Goal: Information Seeking & Learning: Learn about a topic

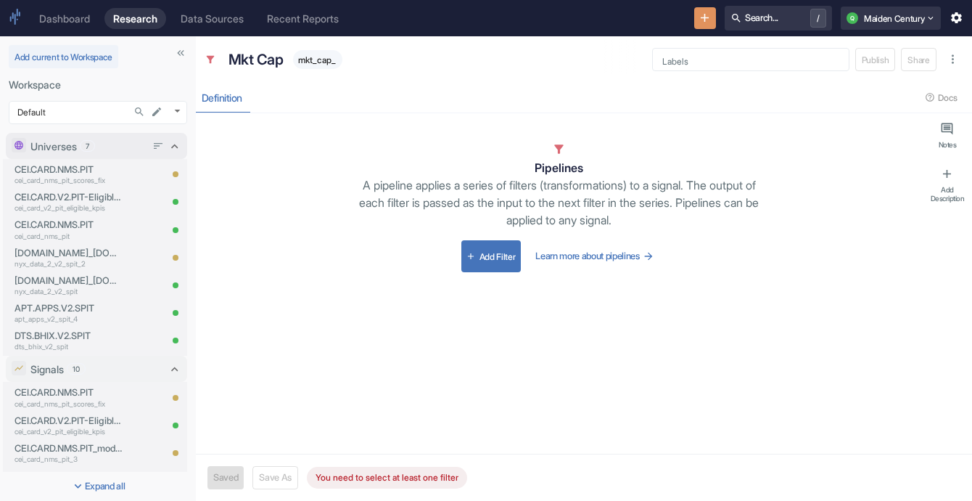
click at [70, 139] on p "Universes" at bounding box center [53, 146] width 46 height 15
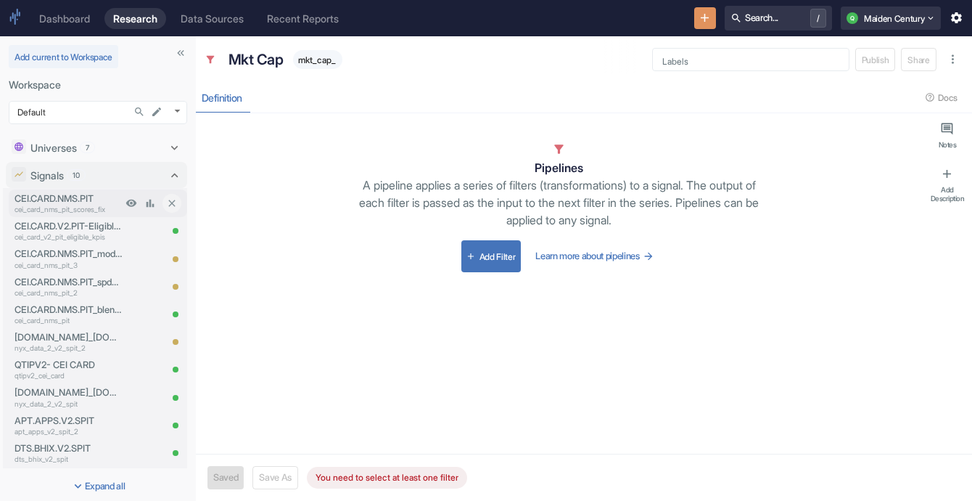
click at [62, 202] on p "CEI.CARD.NMS.PIT" at bounding box center [68, 199] width 107 height 14
type textarea "x"
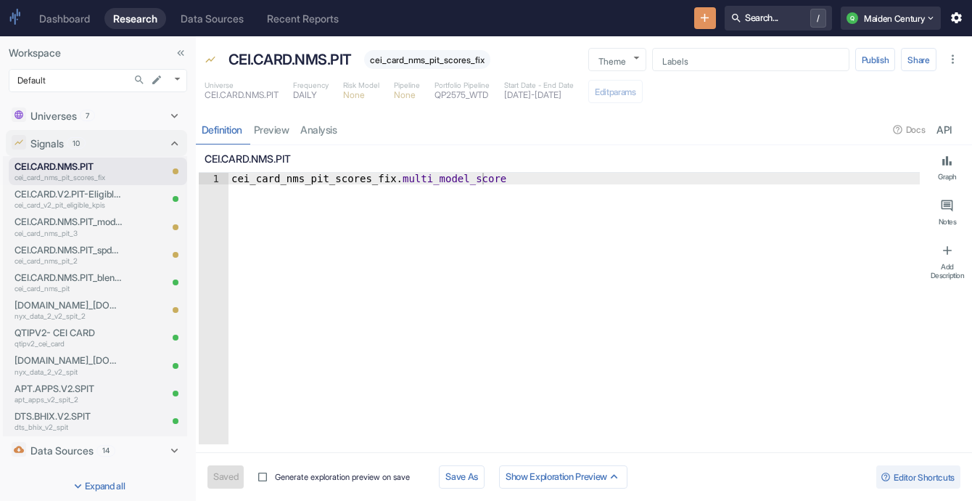
type textarea "x"
click at [327, 134] on link "analysis" at bounding box center [319, 130] width 48 height 30
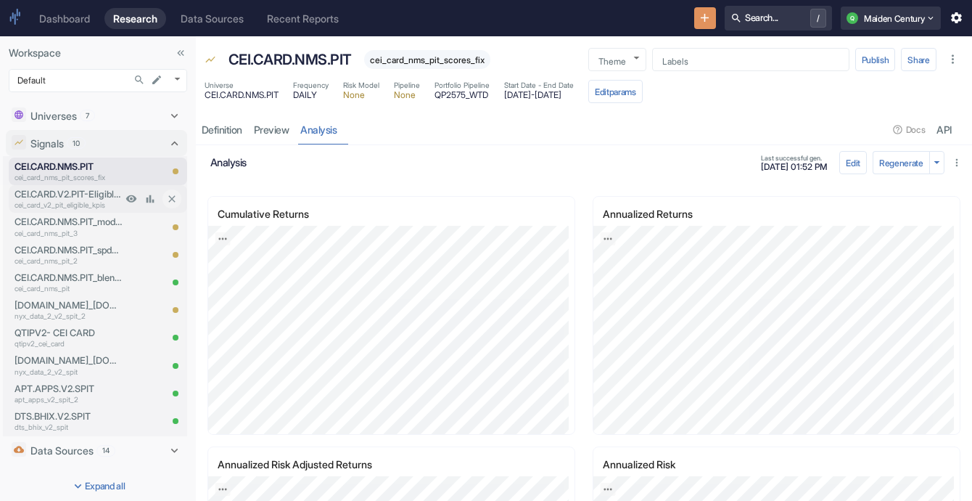
click at [75, 197] on p "CEI.CARD.V2.PIT-Eligible-KPIs" at bounding box center [68, 194] width 107 height 14
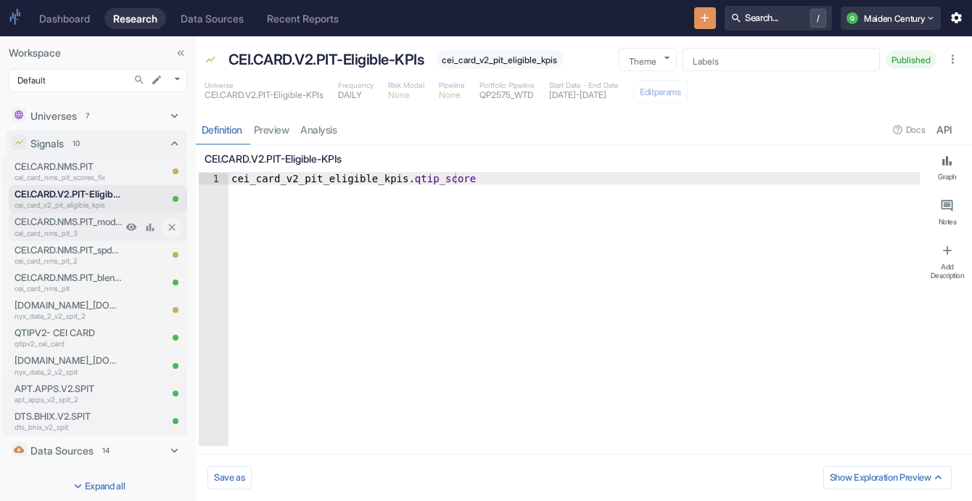
type textarea "x"
click at [75, 218] on p "CEI.CARD.NMS.PIT_modelweighteddeltascore" at bounding box center [68, 222] width 107 height 14
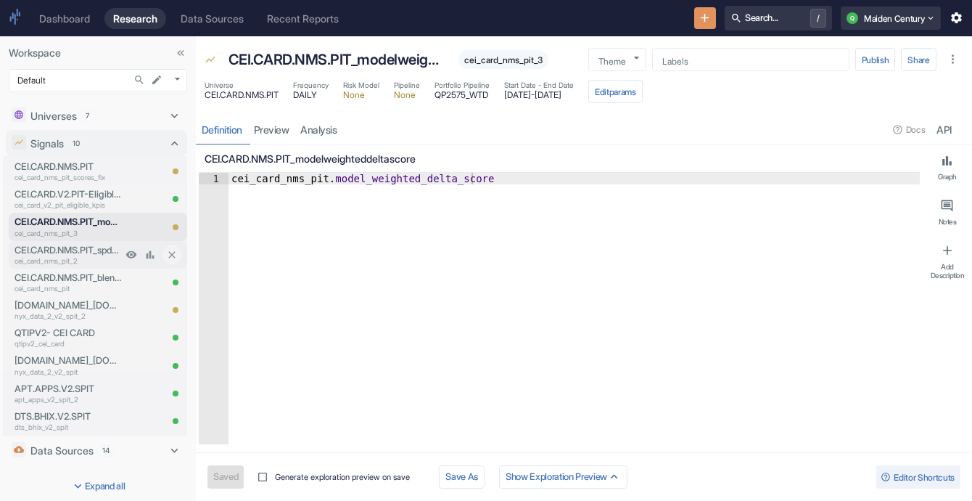
type textarea "x"
click at [78, 243] on p "CEI.CARD.NMS.PIT_spdeltascore" at bounding box center [68, 250] width 107 height 14
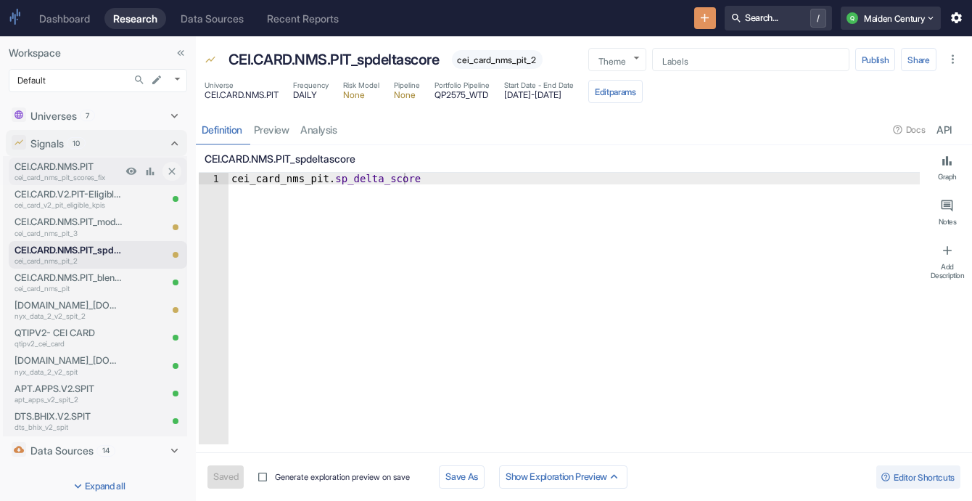
type textarea "x"
click at [81, 178] on p "cei_card_nms_pit_scores_fix" at bounding box center [68, 177] width 107 height 11
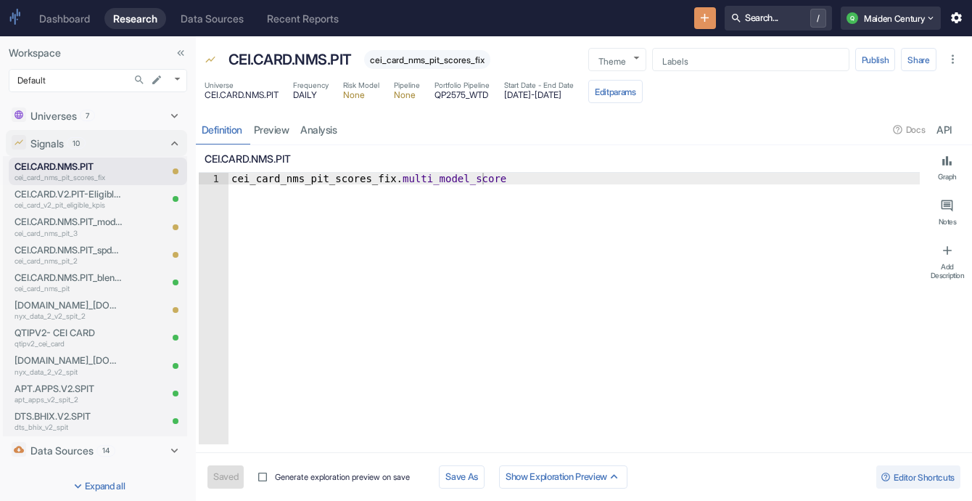
type textarea "x"
click at [86, 252] on p "CEI.CARD.NMS.PIT_spdeltascore" at bounding box center [68, 250] width 107 height 14
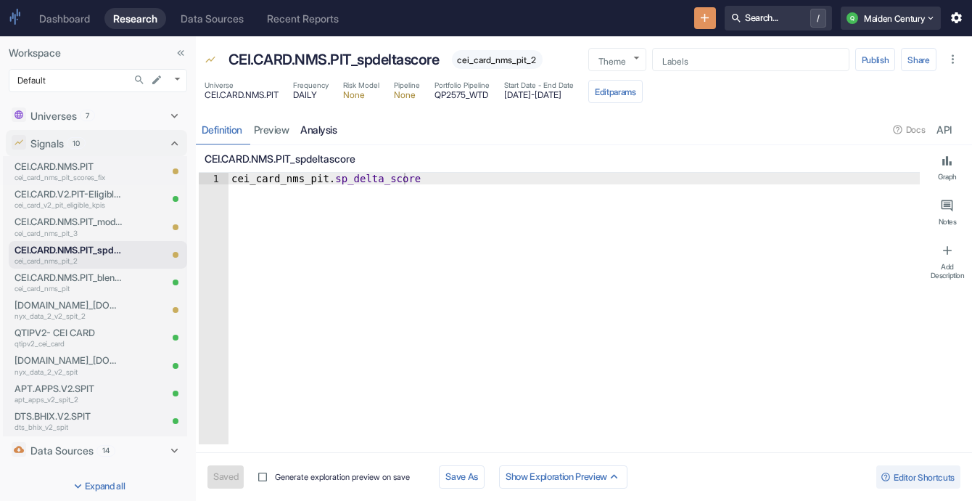
type textarea "x"
click at [326, 130] on link "analysis" at bounding box center [319, 130] width 48 height 30
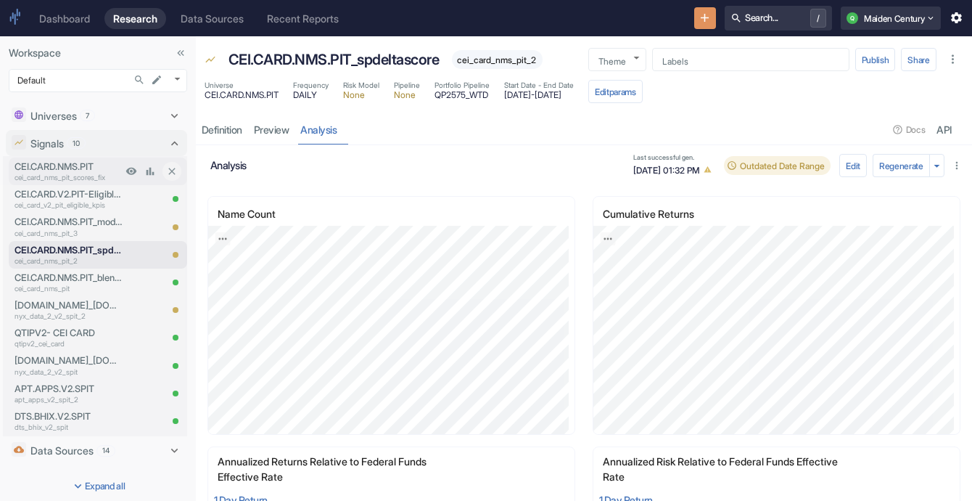
click at [96, 161] on p "CEI.CARD.NMS.PIT" at bounding box center [68, 167] width 107 height 14
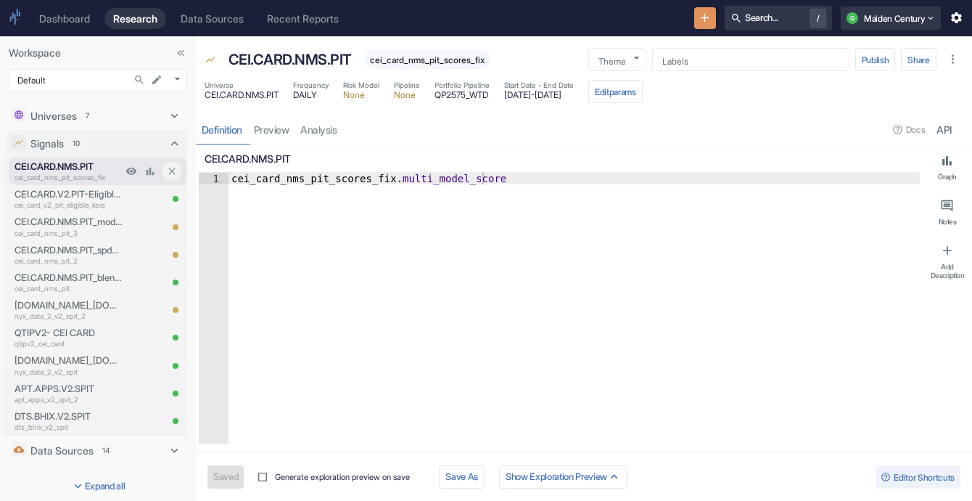
type textarea "x"
click at [319, 133] on link "analysis" at bounding box center [319, 130] width 48 height 30
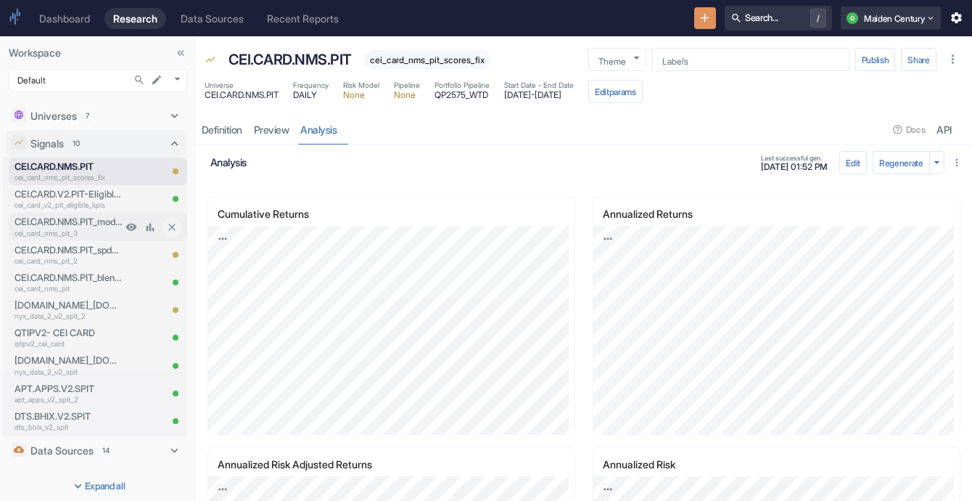
click at [86, 234] on p "cei_card_nms_pit_3" at bounding box center [68, 233] width 107 height 11
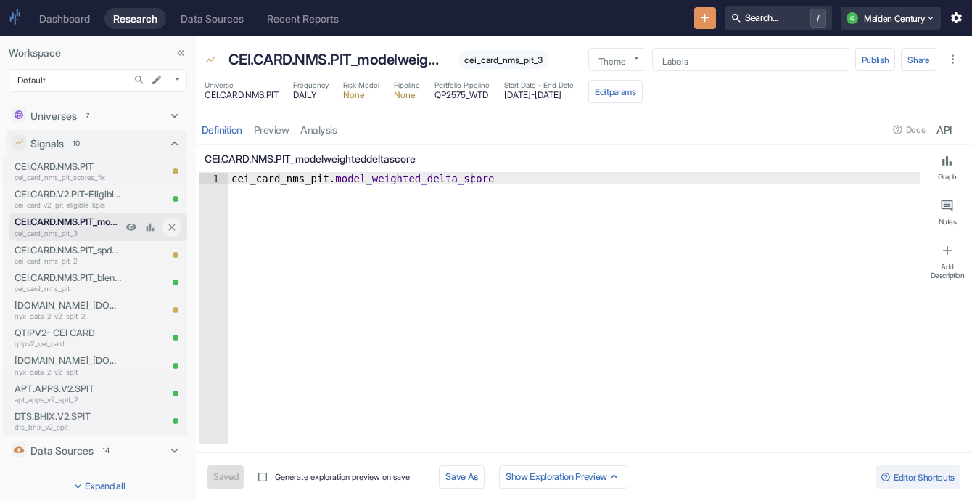
type textarea "x"
click at [81, 243] on p "CEI.CARD.NMS.PIT_spdeltascore" at bounding box center [68, 250] width 107 height 14
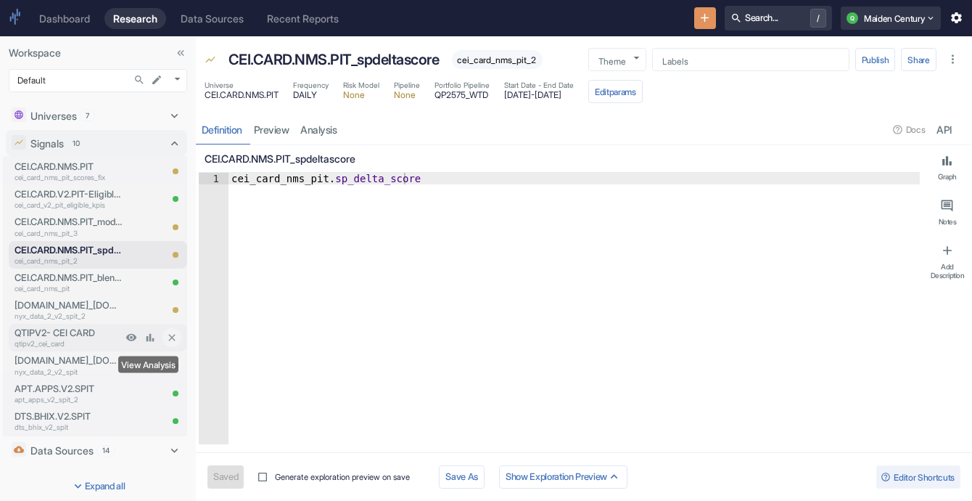
type textarea "x"
click at [74, 228] on p "cei_card_nms_pit_3" at bounding box center [68, 233] width 107 height 11
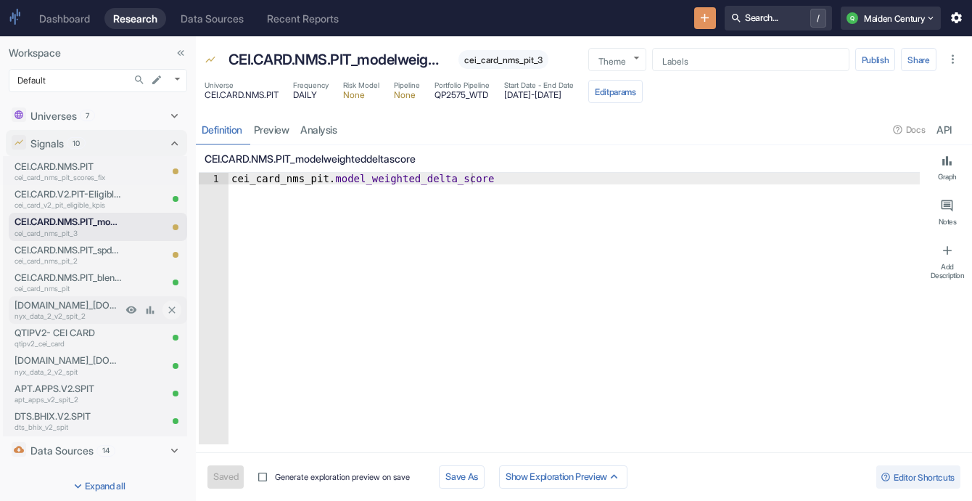
type textarea "x"
click at [89, 296] on div "NYX.DATA_2.V2.SPIT-2 nyx_data_2_v2_spit_2" at bounding box center [65, 310] width 113 height 28
click at [87, 276] on p "CEI.CARD.NMS.PIT_blendeddeltascore" at bounding box center [68, 278] width 107 height 14
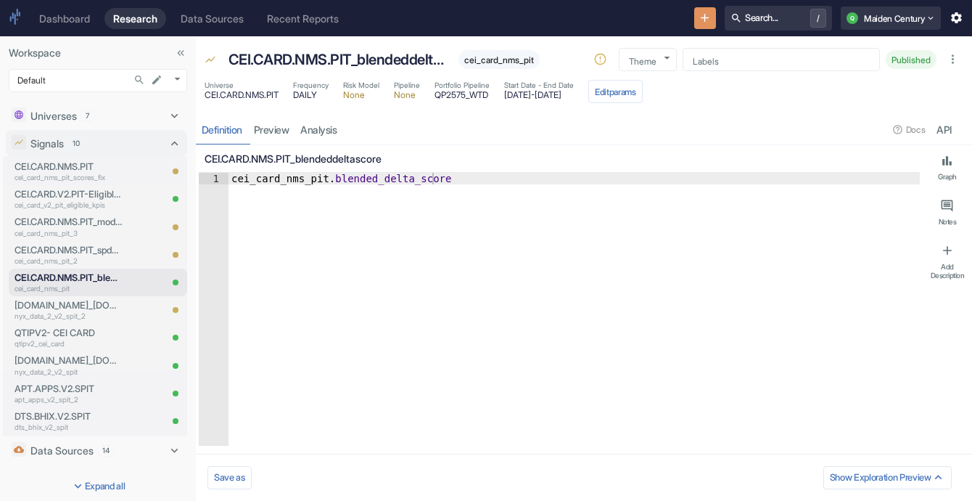
type textarea "x"
